Goal: Find specific page/section: Find specific page/section

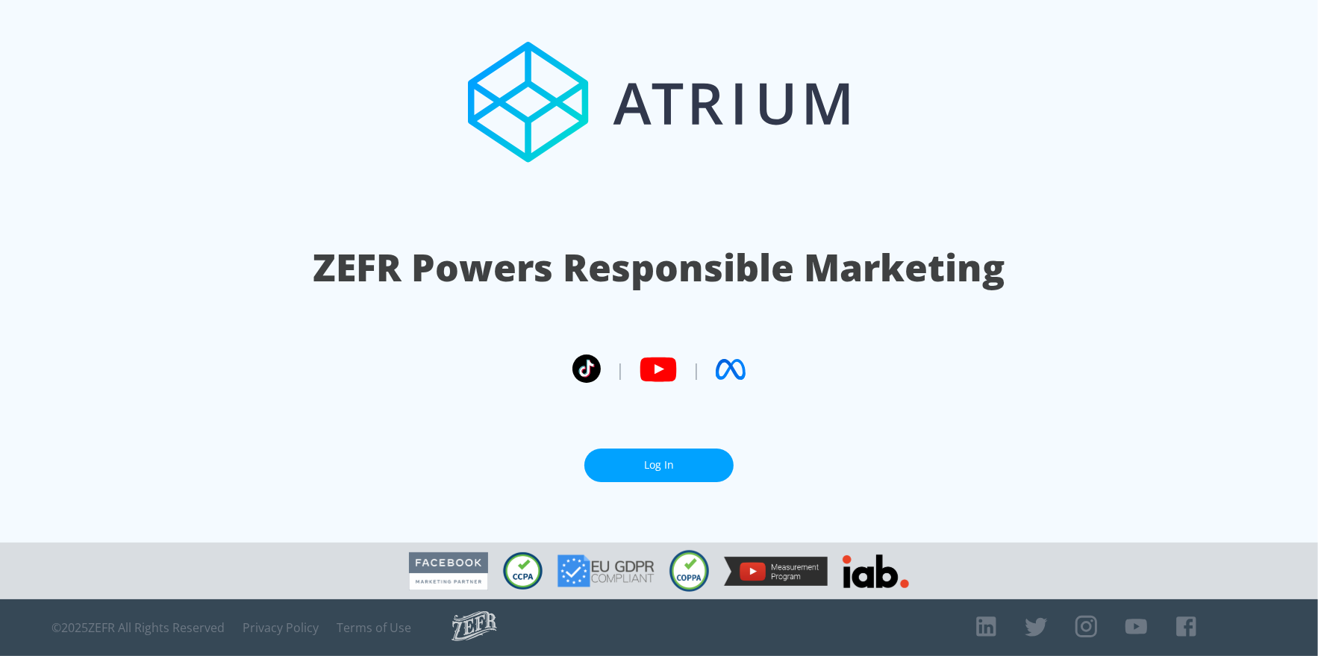
click at [700, 479] on link "Log In" at bounding box center [658, 466] width 149 height 34
